Goal: Task Accomplishment & Management: Manage account settings

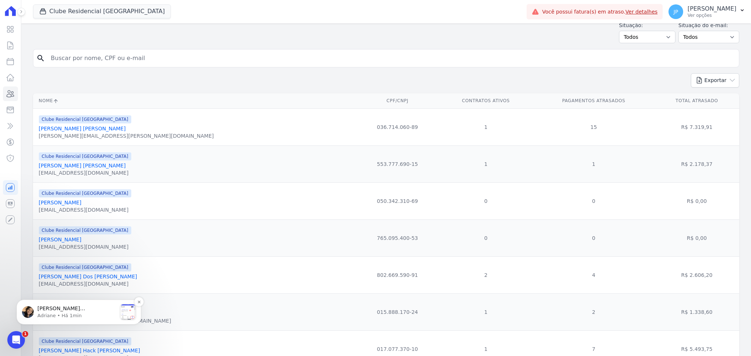
scroll to position [49, 0]
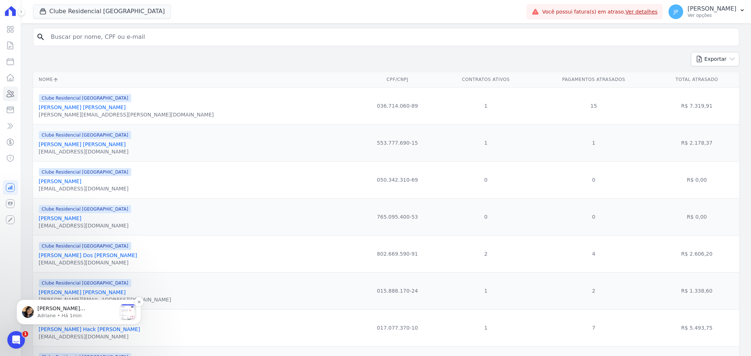
click at [44, 312] on p "[PERSON_NAME] [PERSON_NAME], Acesse a aba Noticias e fique por dentro das novid…" at bounding box center [76, 308] width 79 height 7
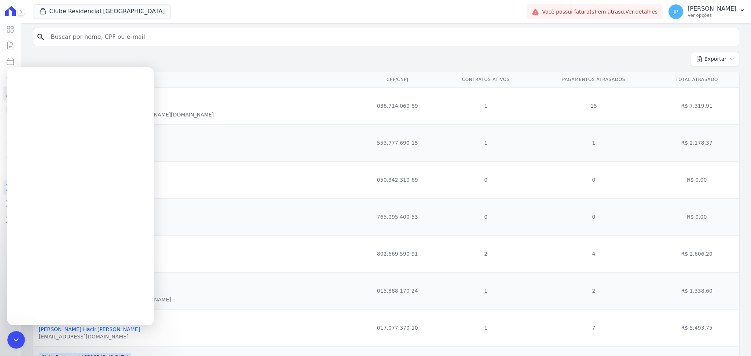
scroll to position [0, 0]
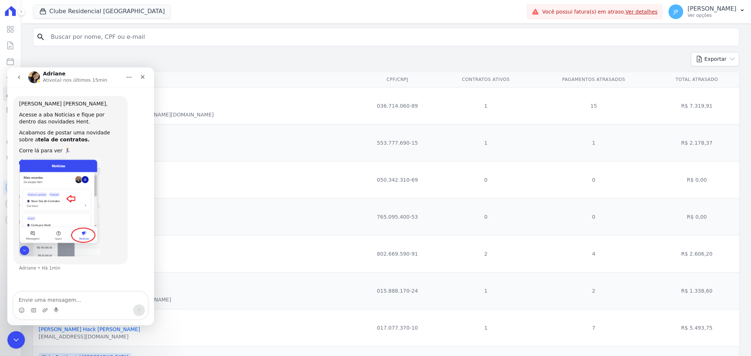
click at [16, 76] on icon "go back" at bounding box center [19, 77] width 6 height 6
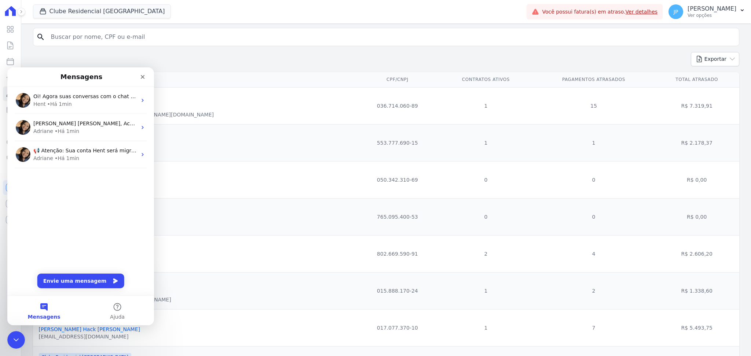
click at [204, 13] on div "Clube Residencial [GEOGRAPHIC_DATA][PERSON_NAME] Incorporadora [GEOGRAPHIC_DATA…" at bounding box center [278, 12] width 491 height 24
drag, startPoint x: 131, startPoint y: 79, endPoint x: 135, endPoint y: 79, distance: 4.0
click at [133, 79] on div "Messenger da Intercom" at bounding box center [126, 76] width 45 height 13
click at [142, 81] on div "Fechar" at bounding box center [142, 76] width 13 height 13
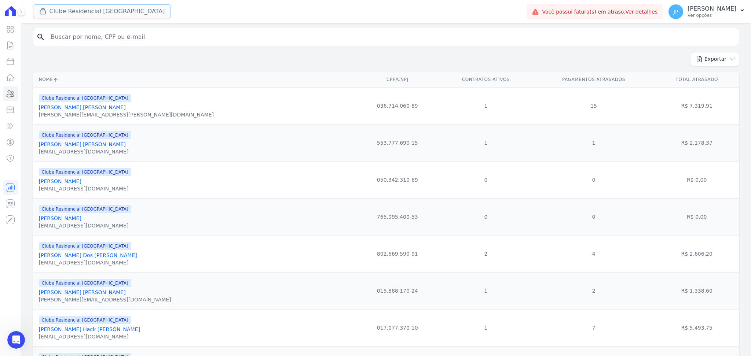
click at [36, 6] on button "Clube Residencial [GEOGRAPHIC_DATA]" at bounding box center [102, 11] width 138 height 14
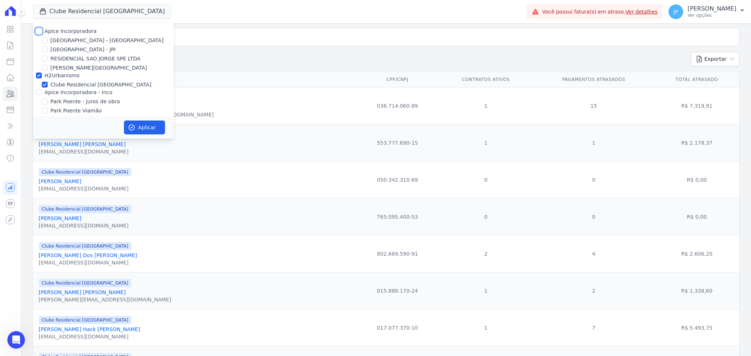
click at [38, 32] on input "Apice Incorporadora" at bounding box center [39, 31] width 6 height 6
checkbox input "true"
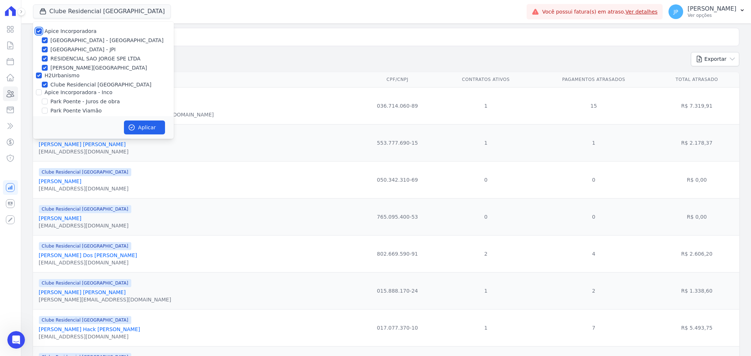
checkbox input "true"
click at [36, 95] on input "Apice Incorporadora - Inco" at bounding box center [39, 92] width 6 height 6
checkbox input "true"
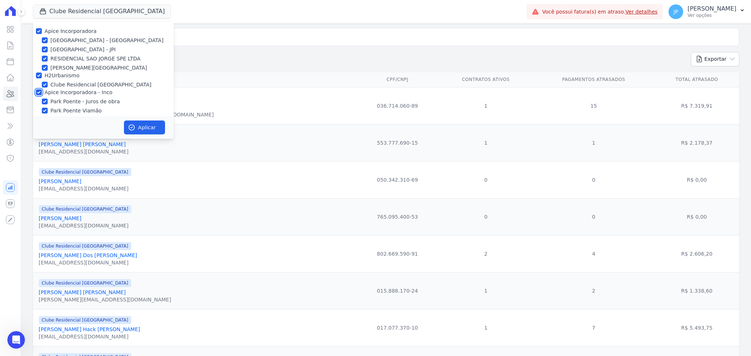
checkbox input "true"
click at [142, 130] on button "Aplicar" at bounding box center [144, 128] width 41 height 14
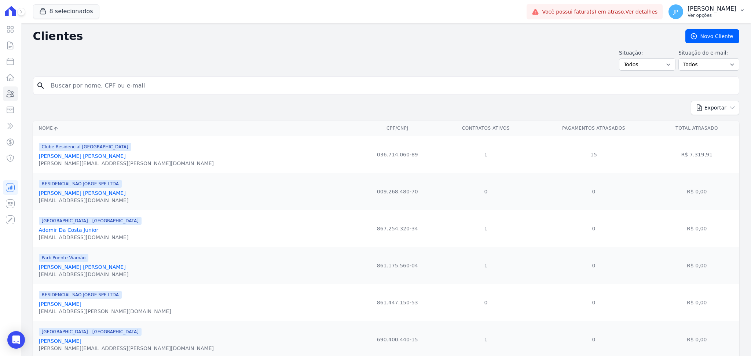
click at [732, 12] on p "Ver opções" at bounding box center [711, 15] width 49 height 6
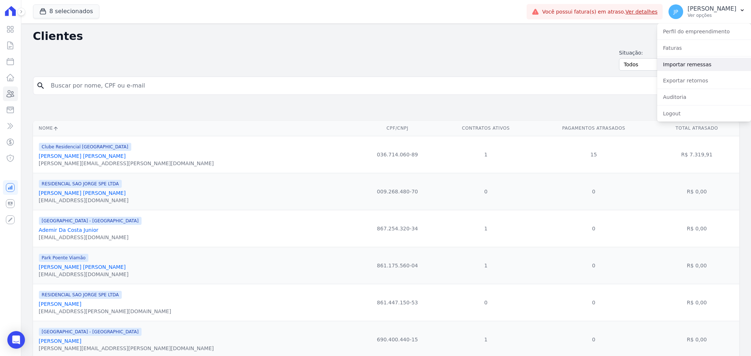
click at [687, 65] on link "Importar remessas" at bounding box center [704, 64] width 94 height 13
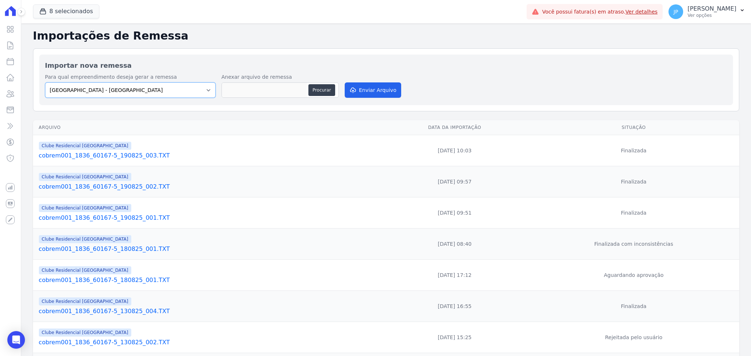
click at [134, 91] on select "Arty Park - Gravatai Arty Park - JPI Clube Residencial Saint Louis Park Poente …" at bounding box center [130, 89] width 170 height 15
select select "9faf743c-9acd-4b6b-9881-b5fc9395b26d"
click at [45, 82] on select "Arty Park - Gravatai Arty Park - JPI Clube Residencial Saint Louis Park Poente …" at bounding box center [130, 89] width 170 height 15
click at [327, 89] on button "Procurar" at bounding box center [321, 90] width 26 height 12
type input "cobrem001_1836_60167-5_280825_001.TXT"
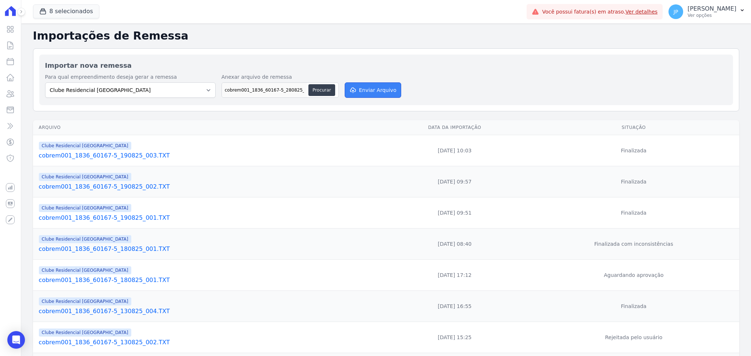
click at [369, 89] on button "Enviar Arquivo" at bounding box center [373, 89] width 56 height 15
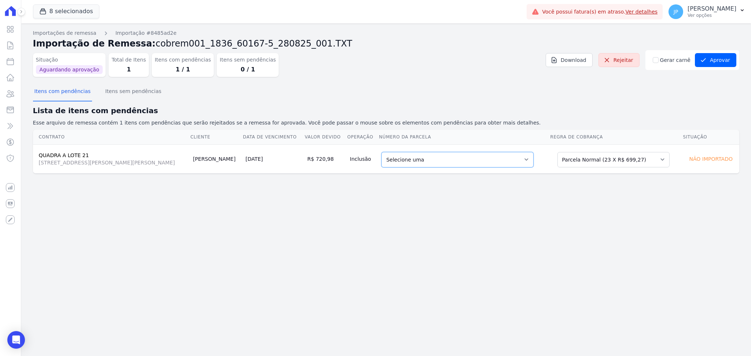
click at [456, 163] on select "Selecione uma - [DATE] - R$ 659,54 - Vencido (Cobrança Expirada) 20 - [DATE] - …" at bounding box center [457, 159] width 152 height 15
click at [242, 185] on div "Importações de remessa Importação #8485ad2e Importação de Remessa: cobrem001_18…" at bounding box center [385, 189] width 729 height 333
click at [419, 161] on select "Selecione uma - [DATE] - R$ 659,54 - Vencido (Cobrança Expirada) 20 - [DATE] - …" at bounding box center [457, 159] width 152 height 15
click at [715, 58] on button "Aprovar" at bounding box center [715, 60] width 41 height 14
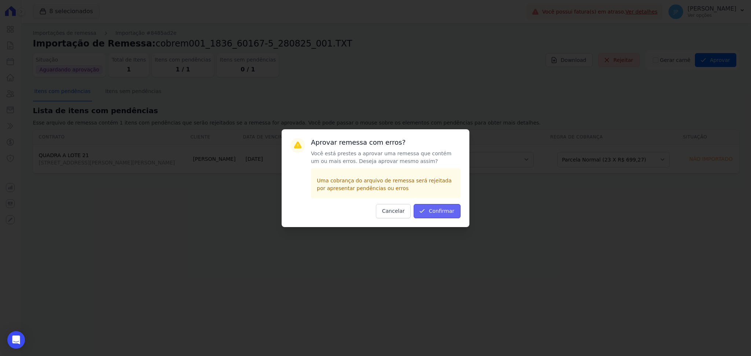
click at [431, 212] on button "Confirmar" at bounding box center [437, 211] width 47 height 14
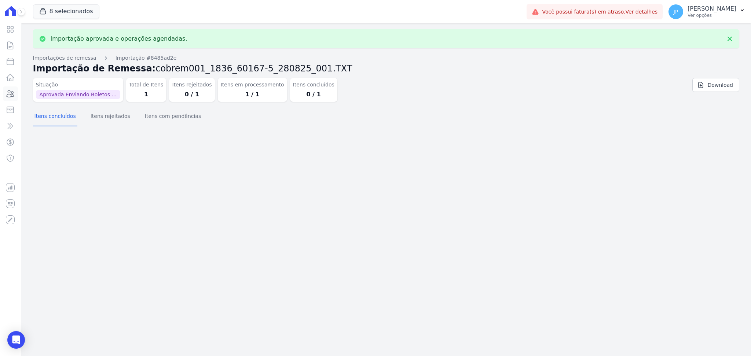
click at [9, 93] on icon at bounding box center [10, 94] width 7 height 7
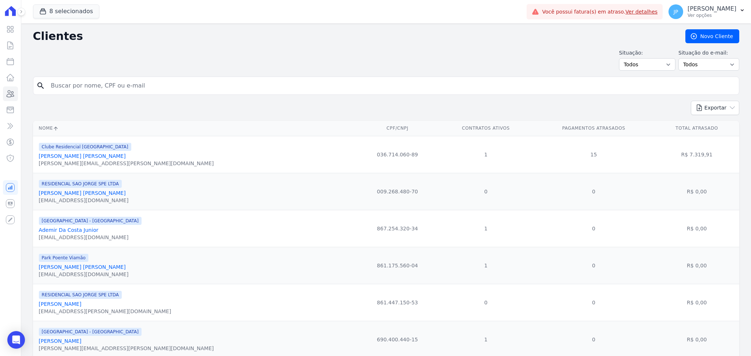
click at [100, 81] on input "search" at bounding box center [391, 85] width 689 height 15
type input "[PERSON_NAME]"
click at [124, 77] on div "search PIERRE PEREIRA" at bounding box center [386, 86] width 706 height 18
click at [125, 88] on input "[PERSON_NAME]" at bounding box center [391, 85] width 689 height 15
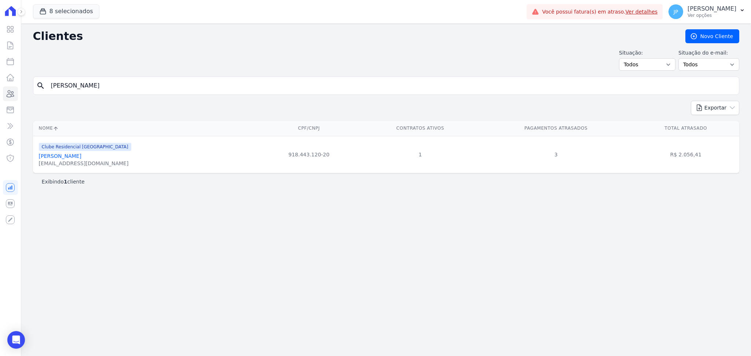
click at [63, 159] on link "[PERSON_NAME]" at bounding box center [60, 156] width 43 height 6
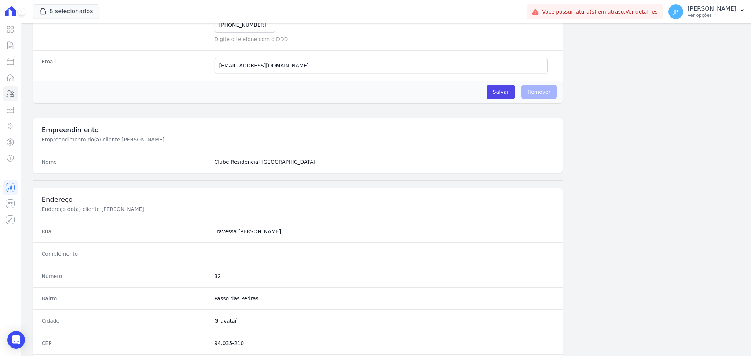
scroll to position [330, 0]
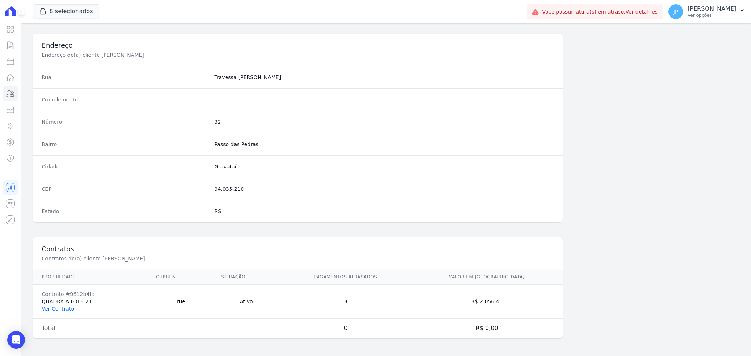
click at [67, 308] on link "Ver Contrato" at bounding box center [58, 309] width 32 height 6
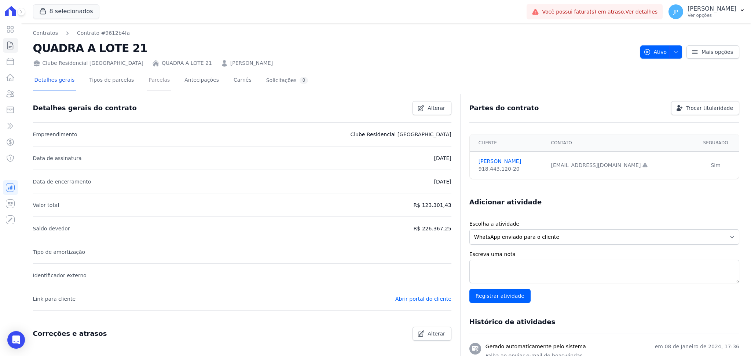
click at [150, 78] on link "Parcelas" at bounding box center [159, 80] width 24 height 19
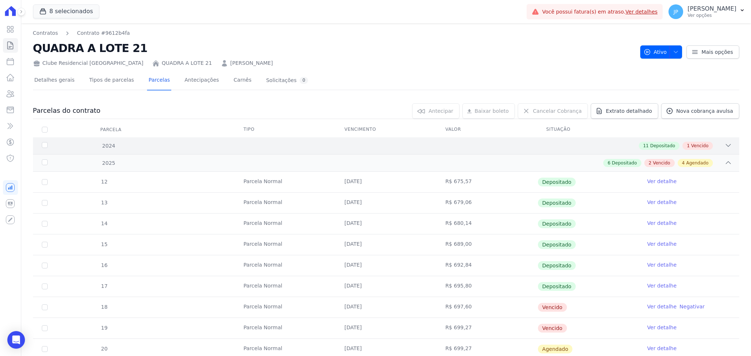
click at [724, 149] on div at bounding box center [727, 146] width 7 height 8
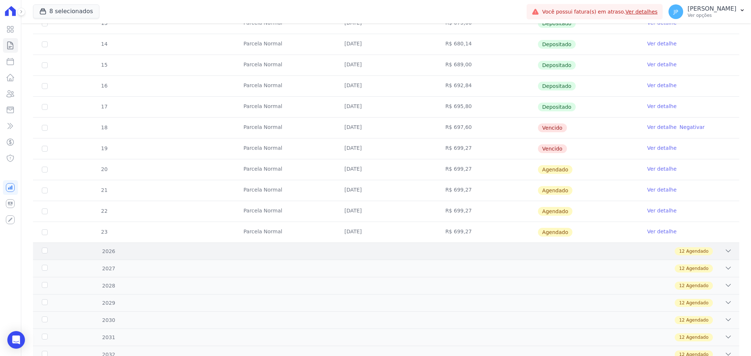
scroll to position [440, 0]
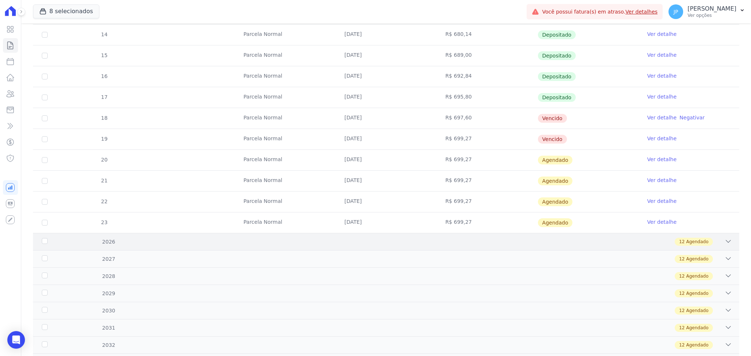
click at [708, 239] on div "12 Agendado" at bounding box center [421, 242] width 622 height 8
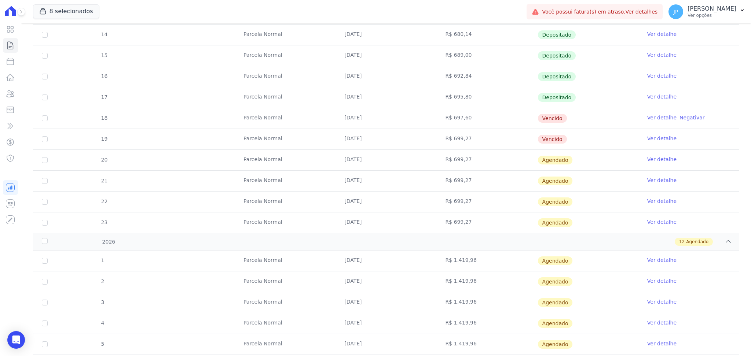
drag, startPoint x: 341, startPoint y: 157, endPoint x: 555, endPoint y: 179, distance: 215.5
click at [555, 179] on tbody "12 Parcela Normal 25/01/2025 R$ 675,57 Depositado Ver detalhe 13 Parcela Normal…" at bounding box center [386, 108] width 706 height 250
click at [504, 208] on td "R$ 699,27" at bounding box center [486, 202] width 101 height 21
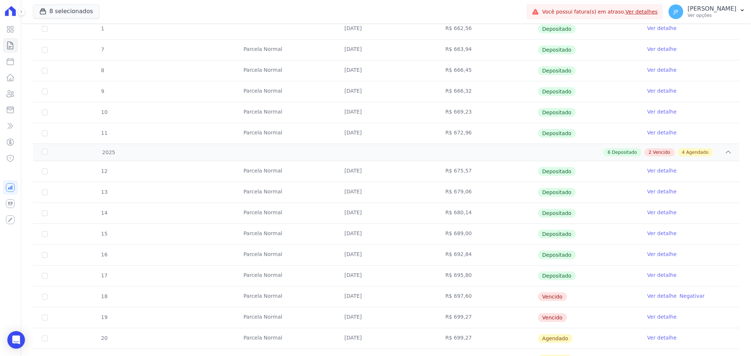
scroll to position [98, 0]
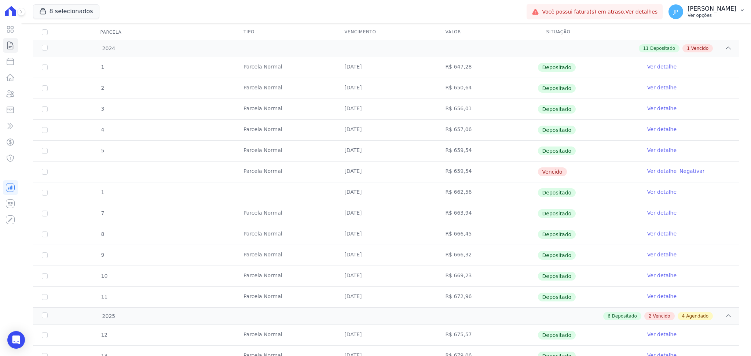
click at [726, 14] on p "Ver opções" at bounding box center [711, 15] width 49 height 6
click at [690, 67] on link "Importar remessas" at bounding box center [704, 64] width 94 height 13
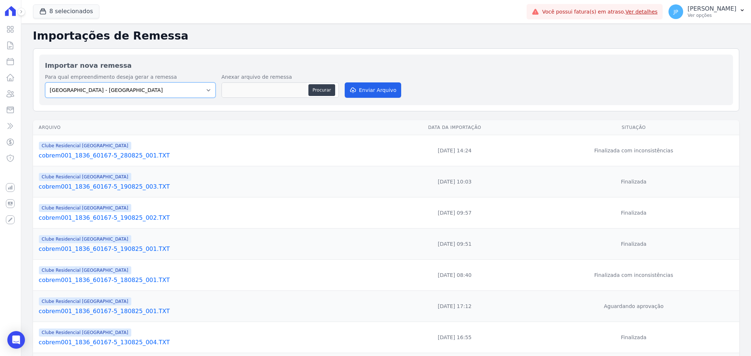
click at [196, 85] on select "Arty Park - Gravatai Arty Park - JPI Clube Residencial Saint Louis Park Poente …" at bounding box center [130, 89] width 170 height 15
select select "9faf743c-9acd-4b6b-9881-b5fc9395b26d"
click at [45, 82] on select "Arty Park - Gravatai Arty Park - JPI Clube Residencial Saint Louis Park Poente …" at bounding box center [130, 89] width 170 height 15
click at [324, 93] on button "Procurar" at bounding box center [321, 90] width 26 height 12
type input "cobrem001_1836_60167-5_280825_001.TXT"
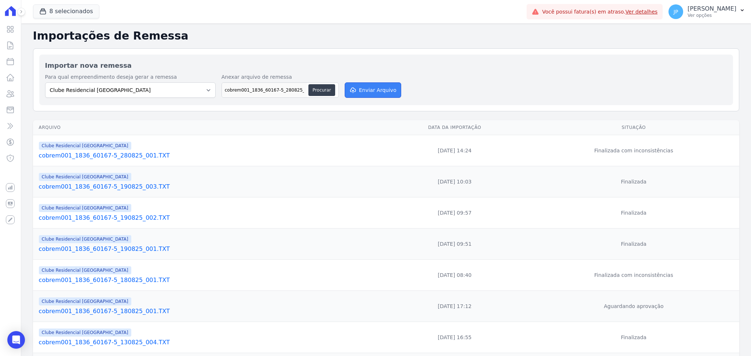
click at [386, 91] on button "Enviar Arquivo" at bounding box center [373, 89] width 56 height 15
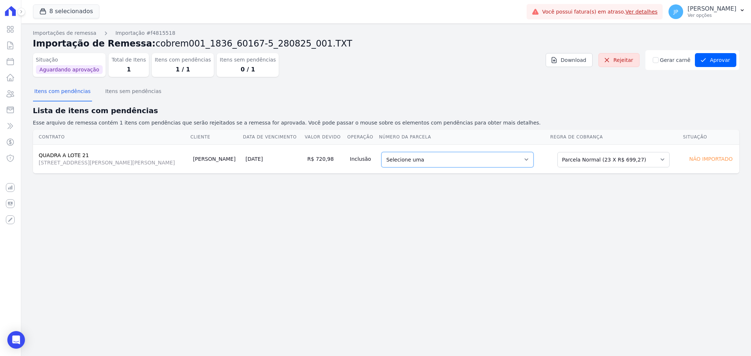
click at [447, 161] on select "Selecione uma - [DATE] - R$ 659,54 - Vencido (Cobrança Expirada) 20 - [DATE] - …" at bounding box center [457, 159] width 152 height 15
click at [599, 152] on select "Selecione uma Nova Parcela [GEOGRAPHIC_DATA] Avulsa Existente Parcela Normal (1…" at bounding box center [613, 159] width 112 height 15
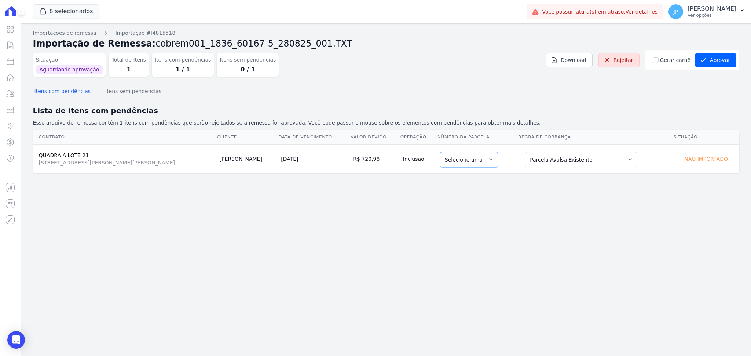
click at [479, 161] on select "Selecione uma" at bounding box center [469, 159] width 58 height 15
click at [470, 157] on select "Selecione uma" at bounding box center [469, 159] width 58 height 15
click at [578, 162] on select "Selecione uma Nova Parcela [GEOGRAPHIC_DATA] Avulsa Existente Parcela Normal (1…" at bounding box center [581, 159] width 112 height 15
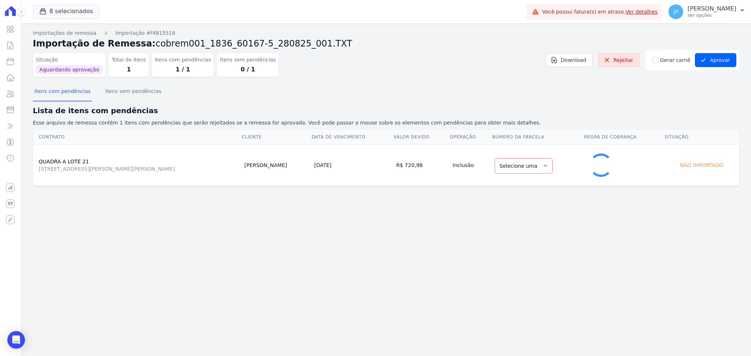
select select "1"
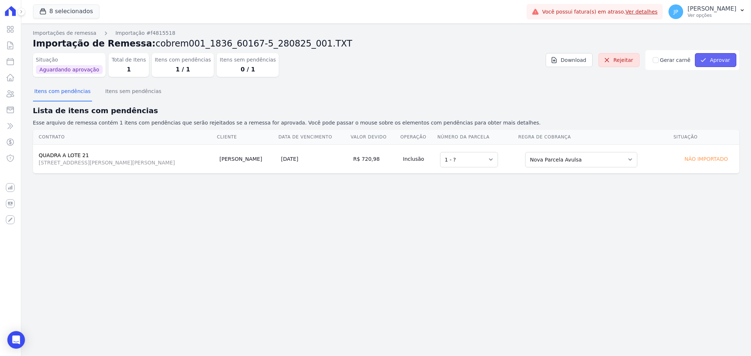
click at [708, 60] on button "Aprovar" at bounding box center [715, 60] width 41 height 14
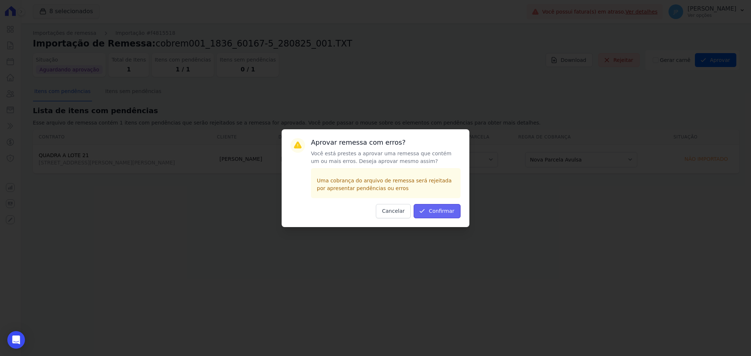
click at [451, 209] on button "Confirmar" at bounding box center [437, 211] width 47 height 14
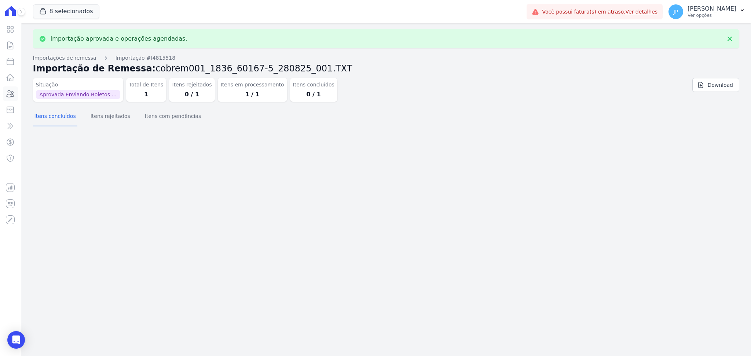
click at [13, 89] on icon at bounding box center [10, 93] width 9 height 9
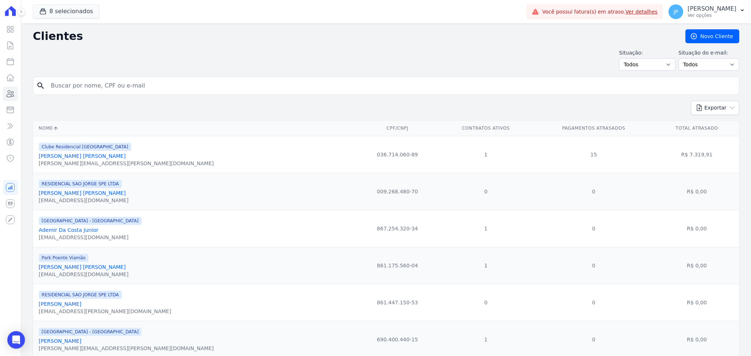
click at [167, 89] on input "search" at bounding box center [391, 85] width 689 height 15
type input "[PERSON_NAME]"
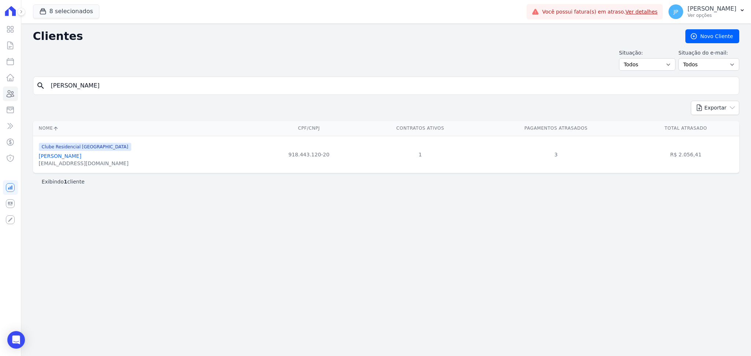
click at [44, 157] on link "[PERSON_NAME]" at bounding box center [60, 156] width 43 height 6
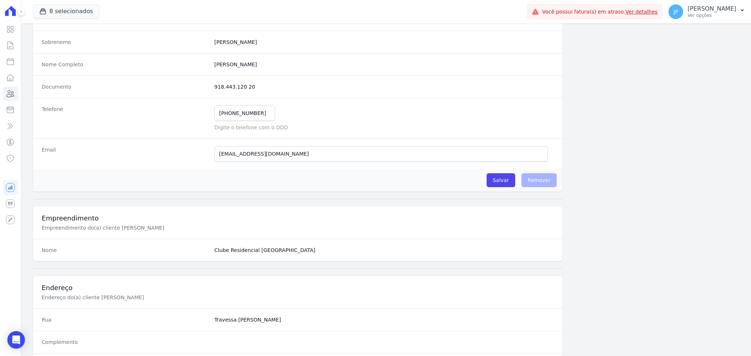
scroll to position [330, 0]
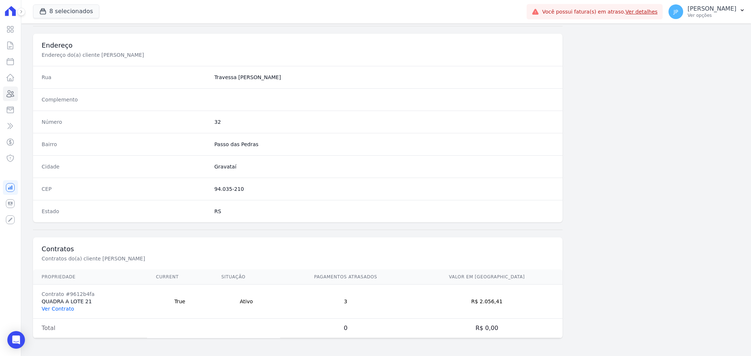
click at [66, 308] on link "Ver Contrato" at bounding box center [58, 309] width 32 height 6
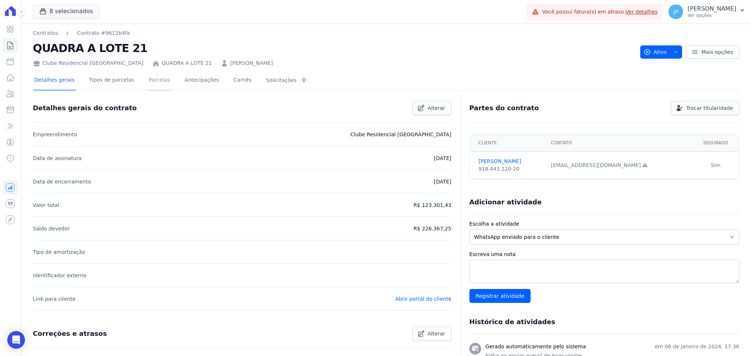
click at [147, 76] on link "Parcelas" at bounding box center [159, 80] width 24 height 19
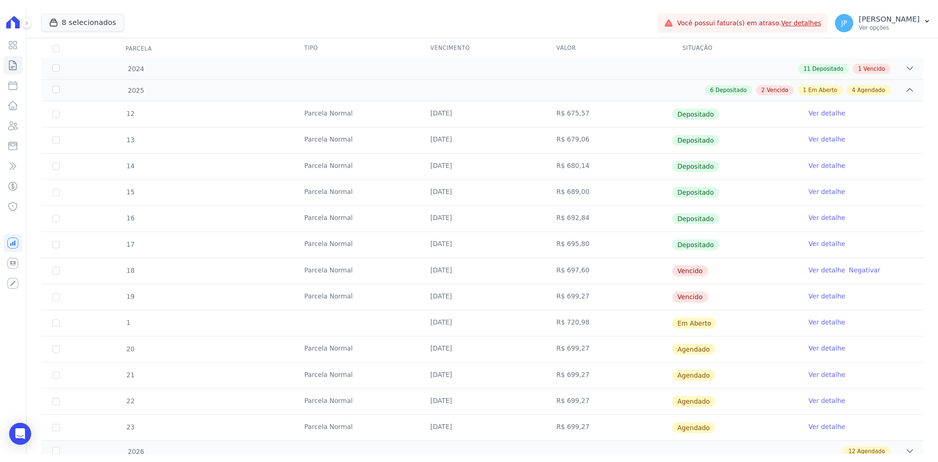
scroll to position [147, 0]
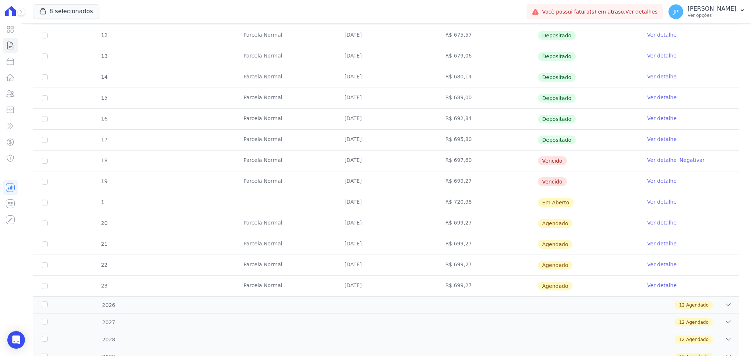
drag, startPoint x: 84, startPoint y: 206, endPoint x: 543, endPoint y: 204, distance: 459.3
click at [543, 204] on tr "1 [DATE] R$ 720,98 Em [GEOGRAPHIC_DATA] Ver detalhe" at bounding box center [386, 202] width 706 height 21
click at [655, 201] on link "Ver detalhe" at bounding box center [661, 201] width 29 height 7
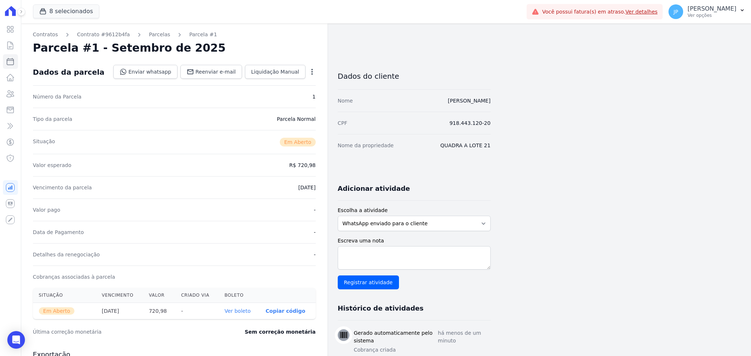
click at [233, 309] on link "Ver boleto" at bounding box center [237, 311] width 26 height 6
